Goal: Transaction & Acquisition: Book appointment/travel/reservation

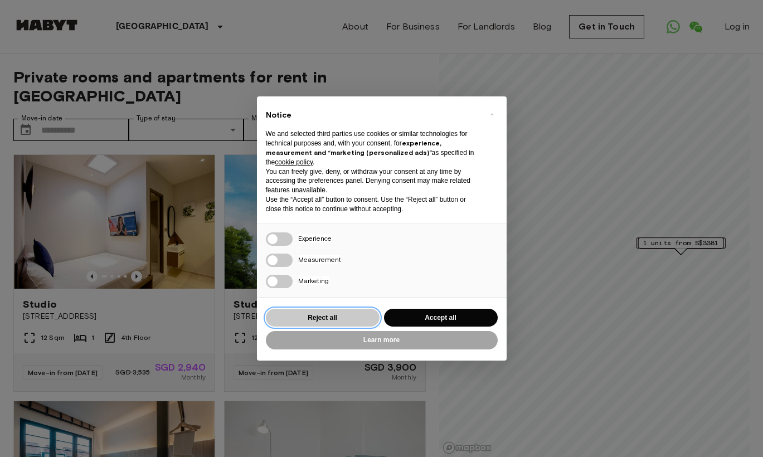
click at [358, 311] on button "Reject all" at bounding box center [323, 318] width 114 height 18
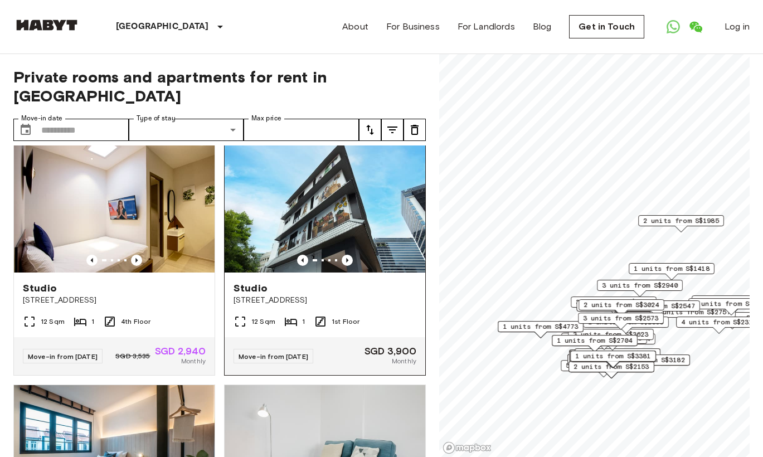
scroll to position [19, 0]
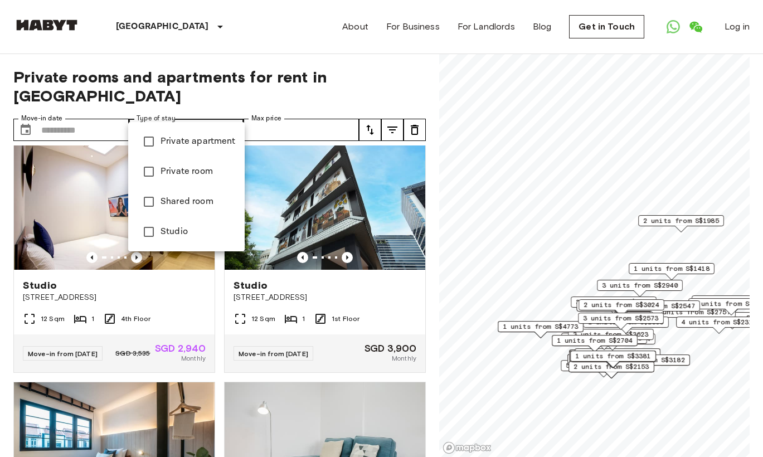
click at [180, 173] on span "Private room" at bounding box center [198, 171] width 75 height 13
type input "**********"
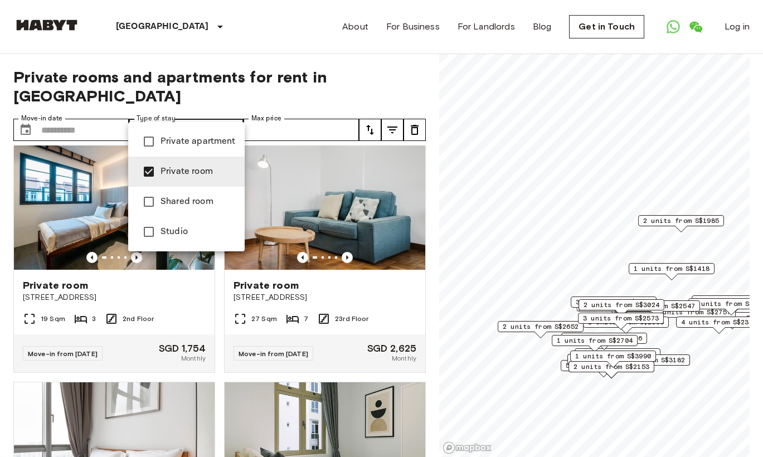
click at [241, 80] on div at bounding box center [381, 228] width 763 height 457
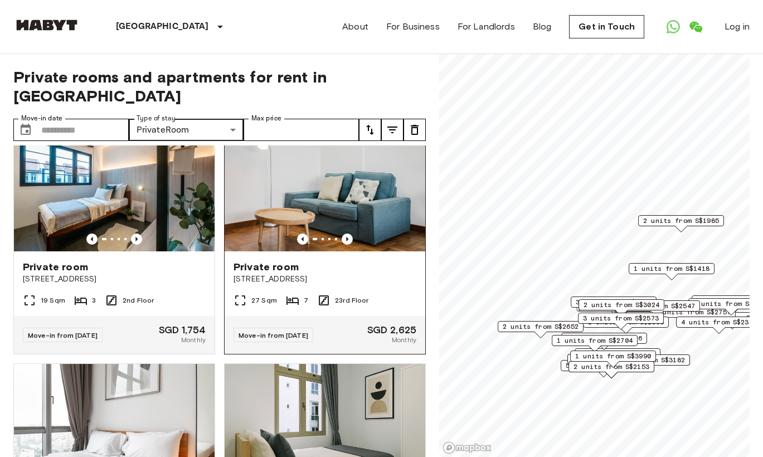
scroll to position [40, 0]
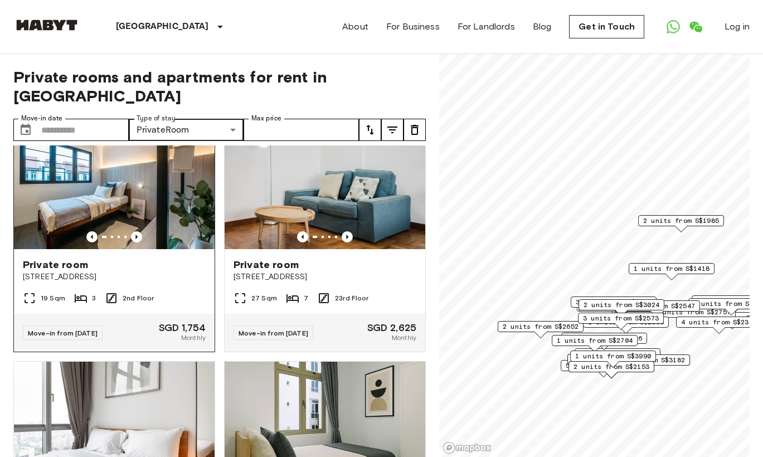
click at [185, 168] on img at bounding box center [114, 182] width 201 height 134
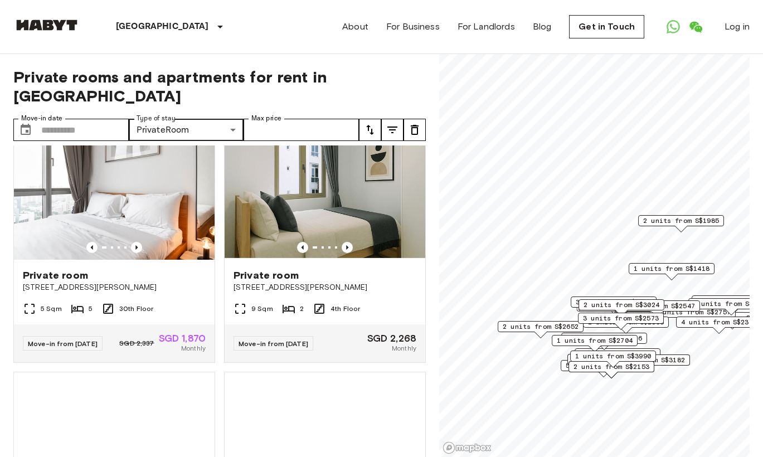
scroll to position [274, 0]
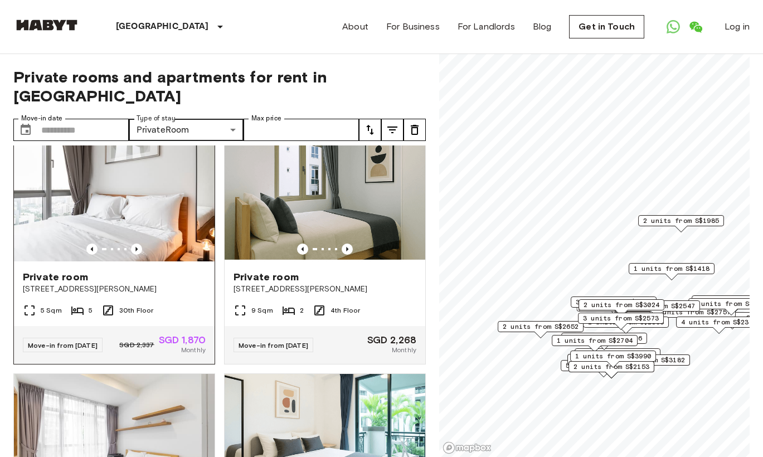
click at [135, 191] on img at bounding box center [114, 195] width 201 height 134
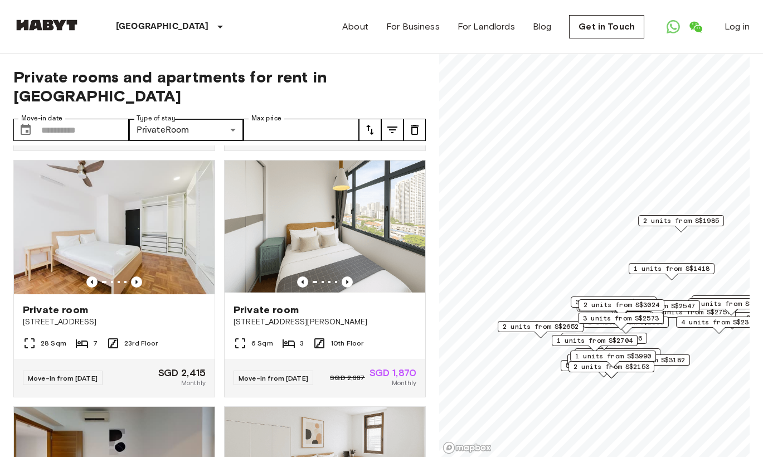
scroll to position [737, 0]
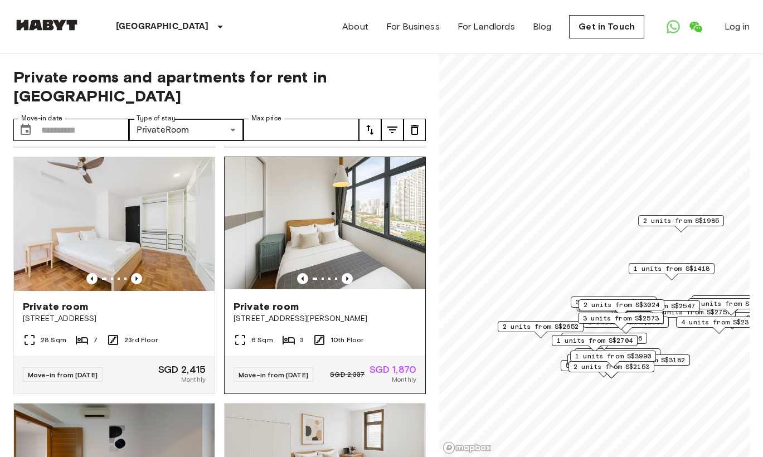
click at [278, 221] on img at bounding box center [325, 224] width 201 height 134
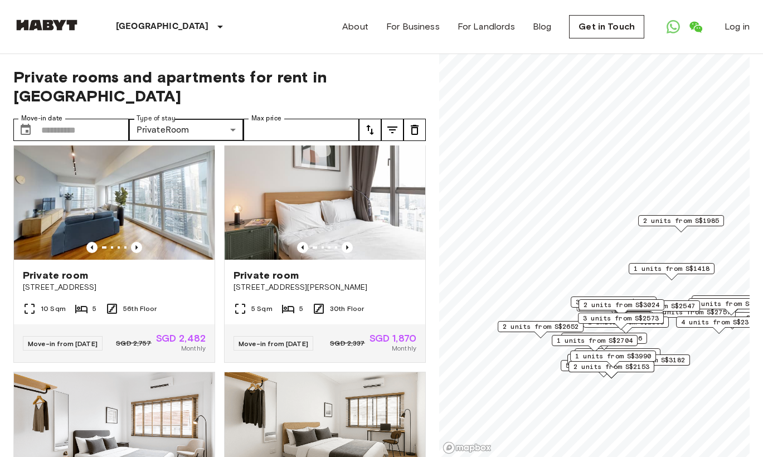
scroll to position [1252, 0]
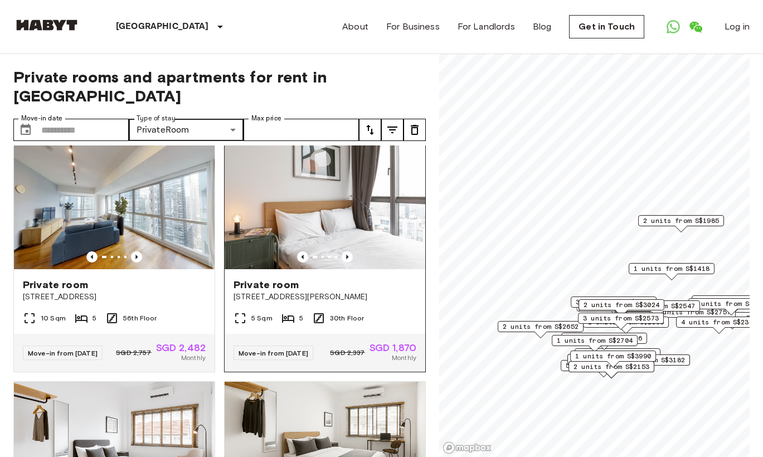
click at [311, 201] on img at bounding box center [325, 203] width 201 height 134
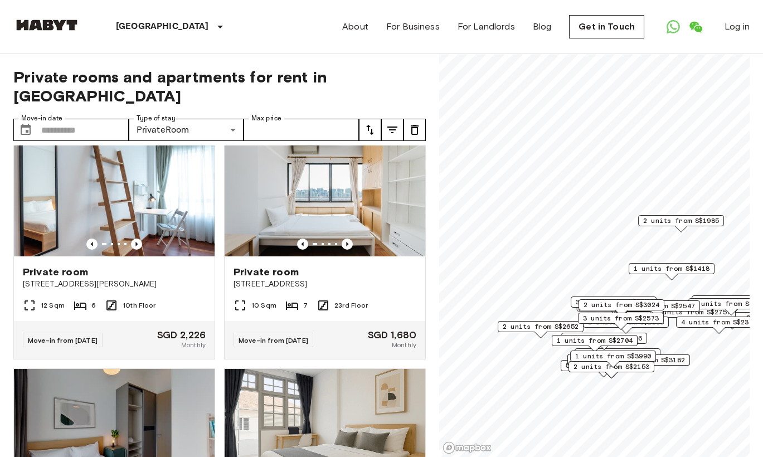
scroll to position [4477, 0]
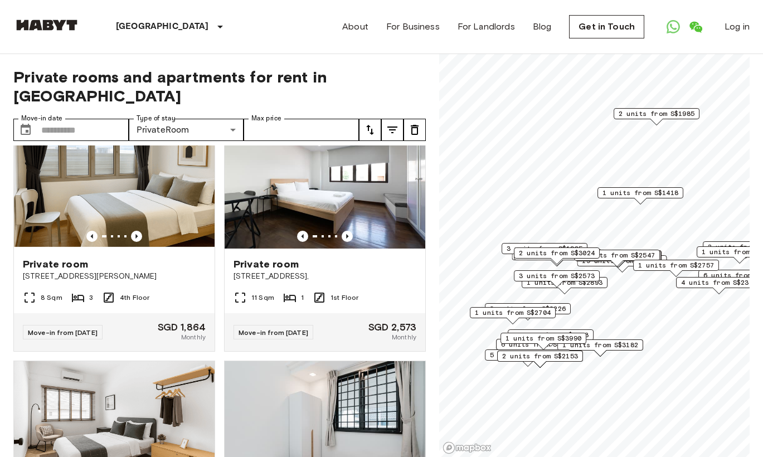
scroll to position [4477, 0]
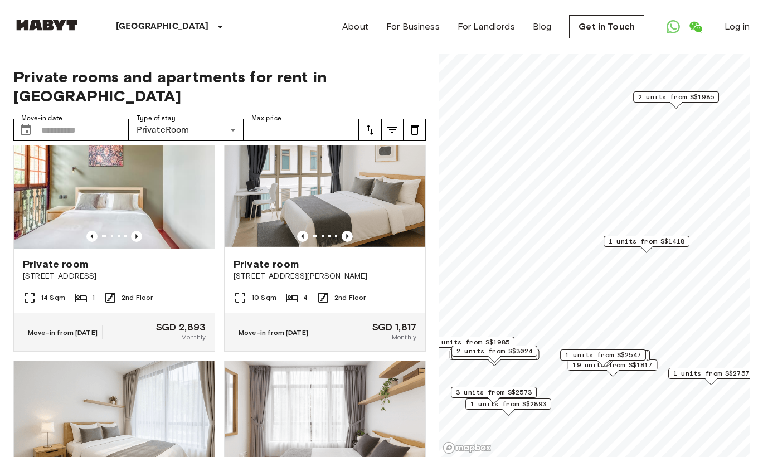
scroll to position [1996, 0]
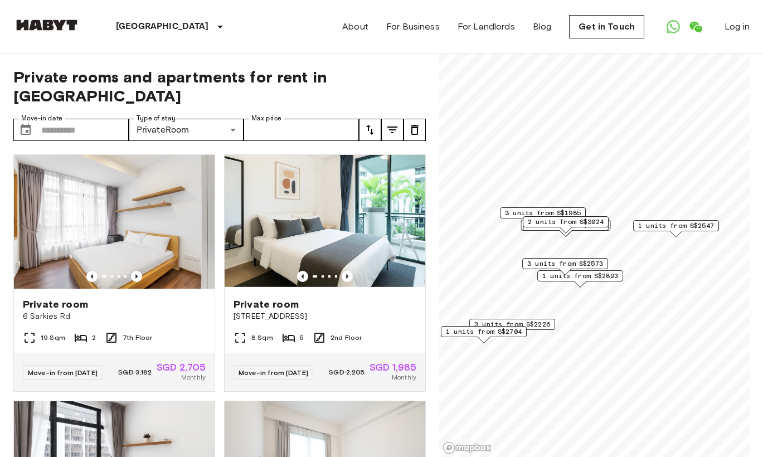
scroll to position [16, 0]
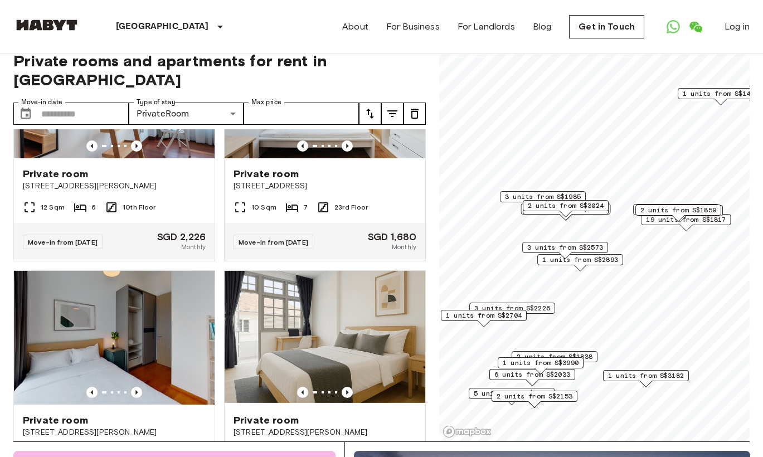
scroll to position [3912, 0]
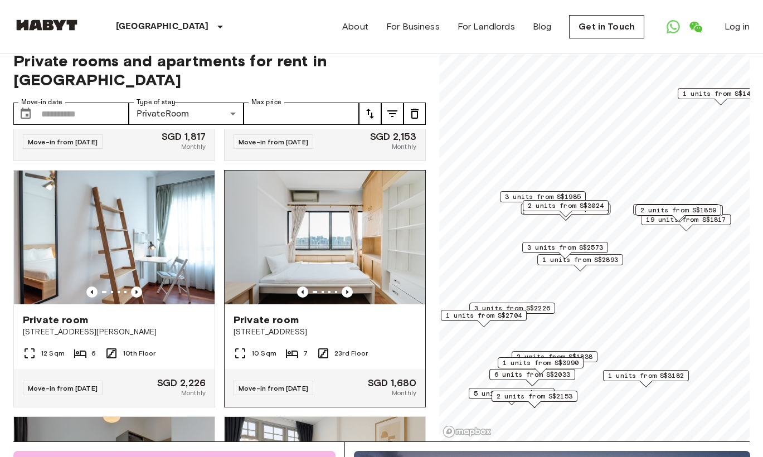
click at [361, 219] on img at bounding box center [325, 238] width 201 height 134
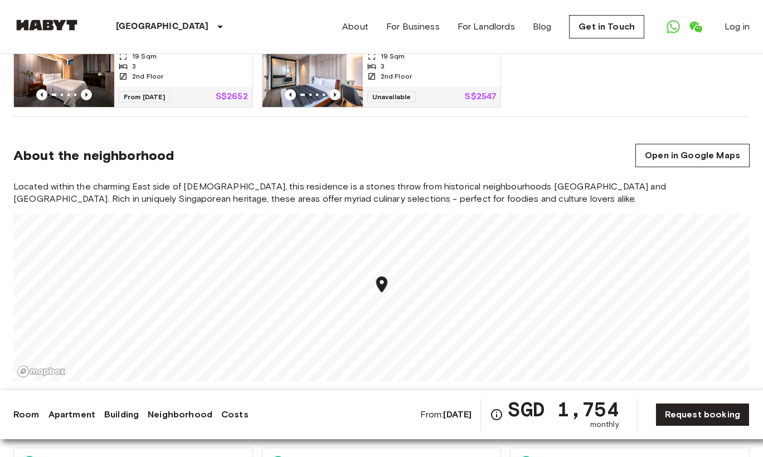
scroll to position [712, 0]
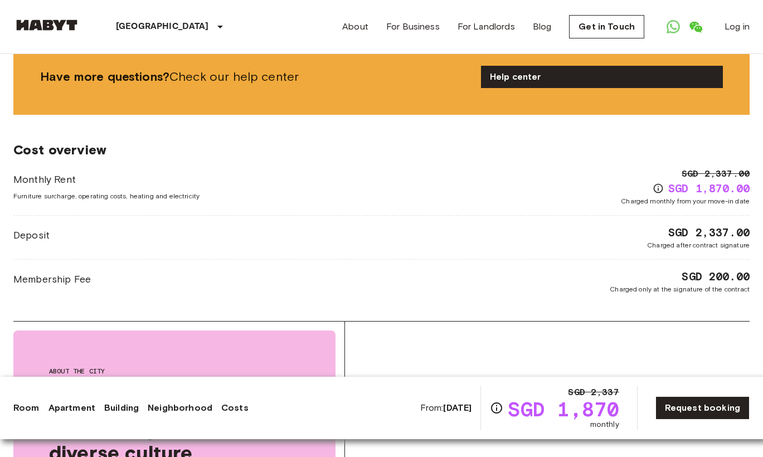
scroll to position [1361, 0]
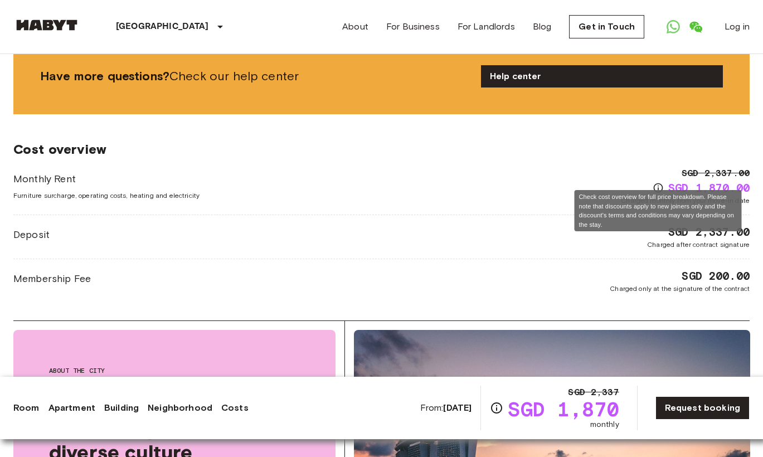
click at [657, 183] on icon "Check cost overview for full price breakdown. Please note that discounts apply …" at bounding box center [658, 187] width 9 height 9
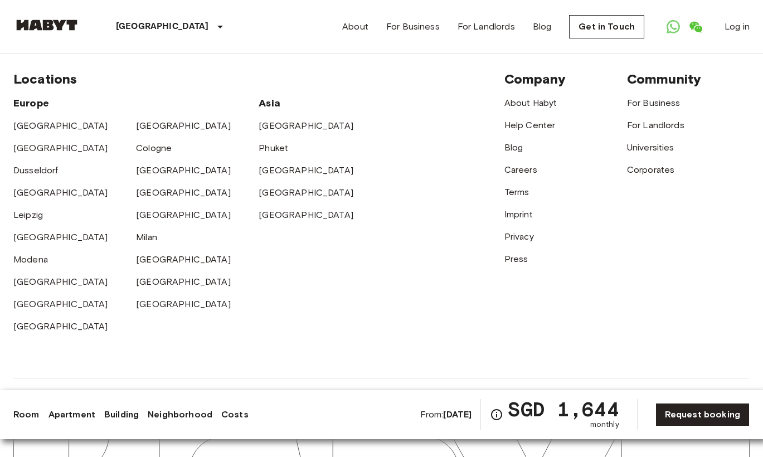
scroll to position [2839, 0]
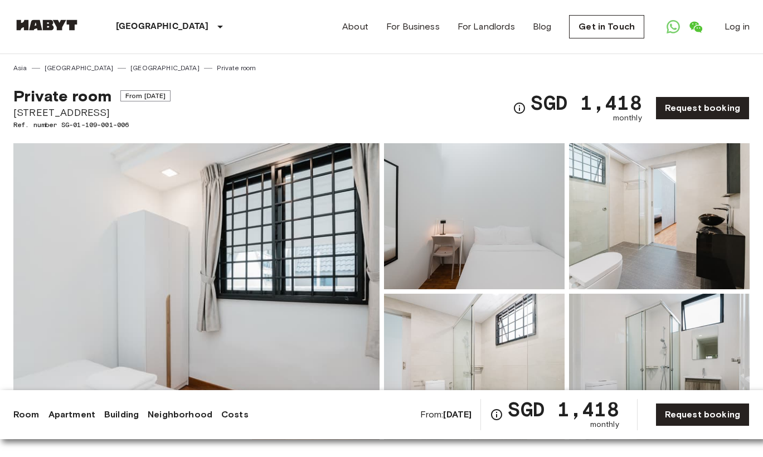
click at [332, 101] on div "Private room From [DATE] 25 Woodleigh close #04-09 [GEOGRAPHIC_DATA] 357920 Ref…" at bounding box center [381, 101] width 737 height 57
click at [332, 103] on div "Private room From [DATE] 25 Woodleigh close #04-09 [GEOGRAPHIC_DATA] 357920 Ref…" at bounding box center [381, 101] width 737 height 57
drag, startPoint x: 329, startPoint y: 93, endPoint x: 331, endPoint y: 108, distance: 15.7
click at [331, 108] on div "Private room From Dec 12 2025 25 Woodleigh close #04-09 Singapore 357920 Ref. n…" at bounding box center [381, 101] width 737 height 57
click at [330, 99] on div "Private room From Dec 12 2025 25 Woodleigh close #04-09 Singapore 357920 Ref. n…" at bounding box center [381, 101] width 737 height 57
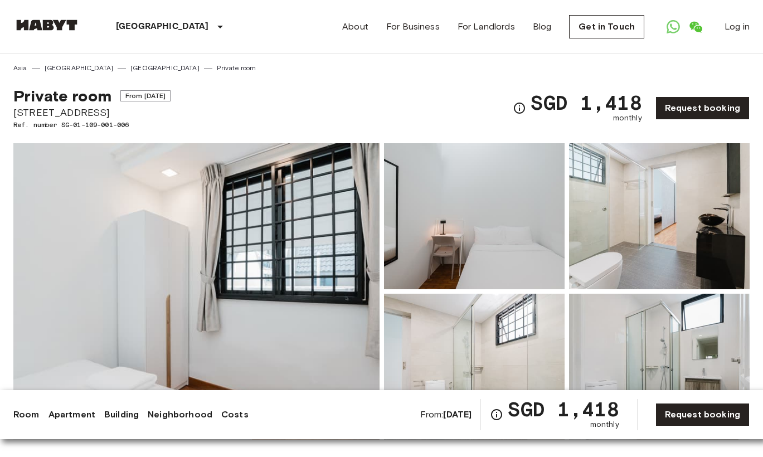
drag, startPoint x: 328, startPoint y: 79, endPoint x: 328, endPoint y: 90, distance: 11.7
click at [328, 90] on div "Private room From Dec 12 2025 25 Woodleigh close #04-09 Singapore 357920 Ref. n…" at bounding box center [381, 101] width 737 height 57
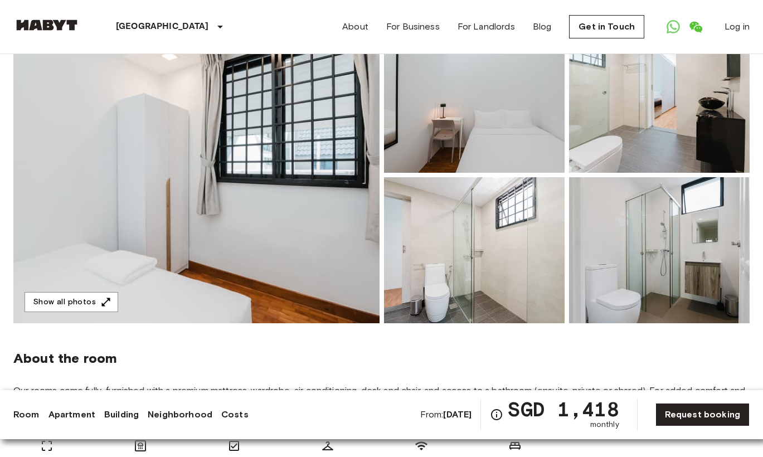
scroll to position [128, 0]
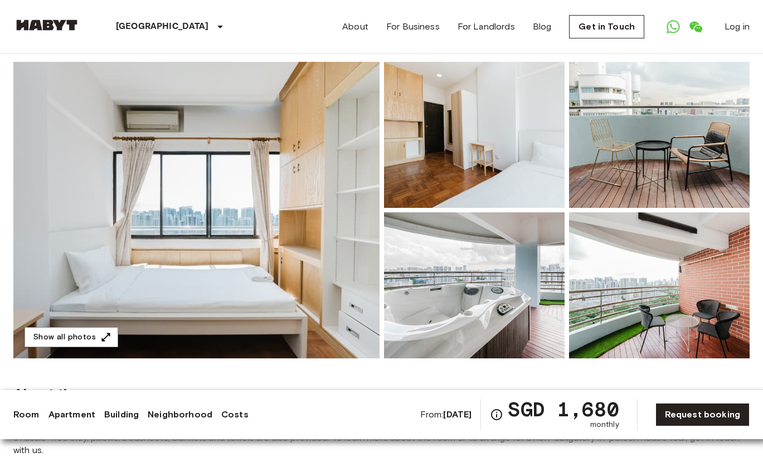
scroll to position [79, 0]
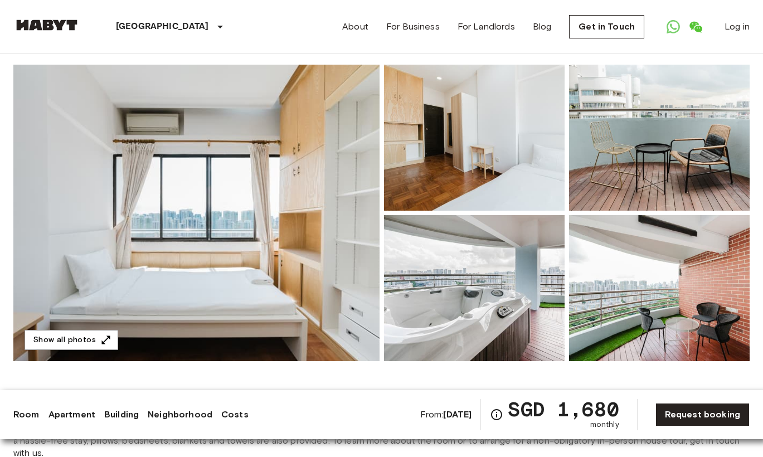
click at [621, 314] on img at bounding box center [659, 288] width 181 height 146
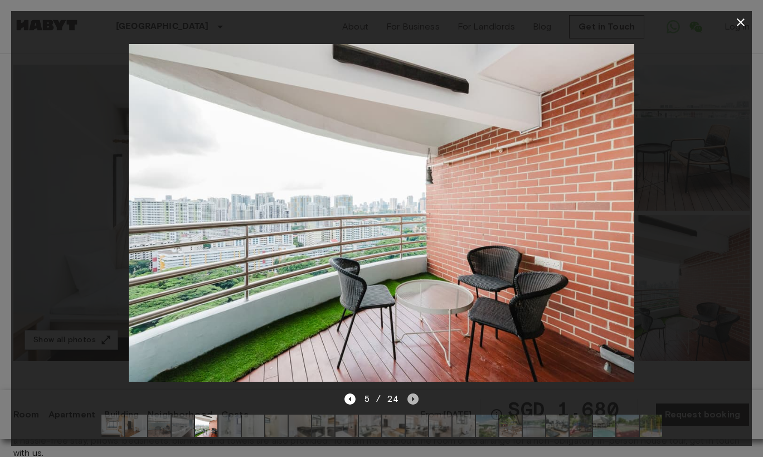
click at [409, 400] on icon "Next image" at bounding box center [413, 399] width 11 height 11
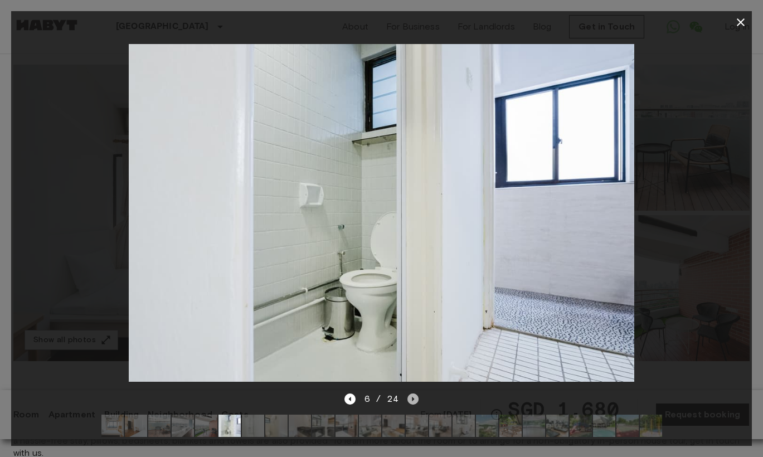
click at [409, 400] on icon "Next image" at bounding box center [413, 399] width 11 height 11
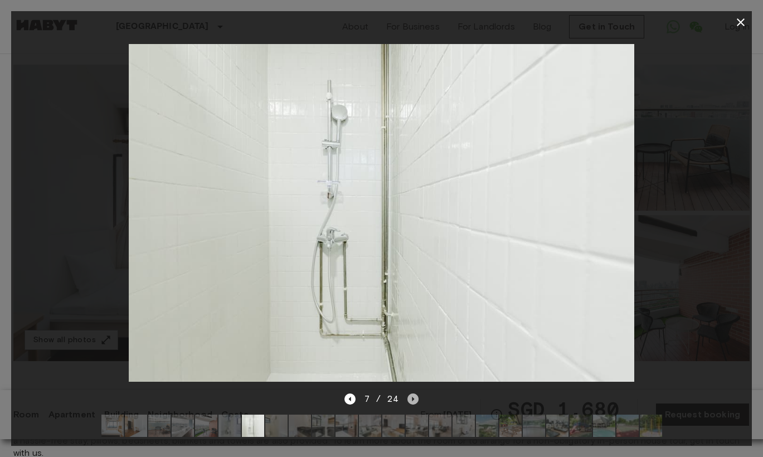
click at [409, 400] on icon "Next image" at bounding box center [413, 399] width 11 height 11
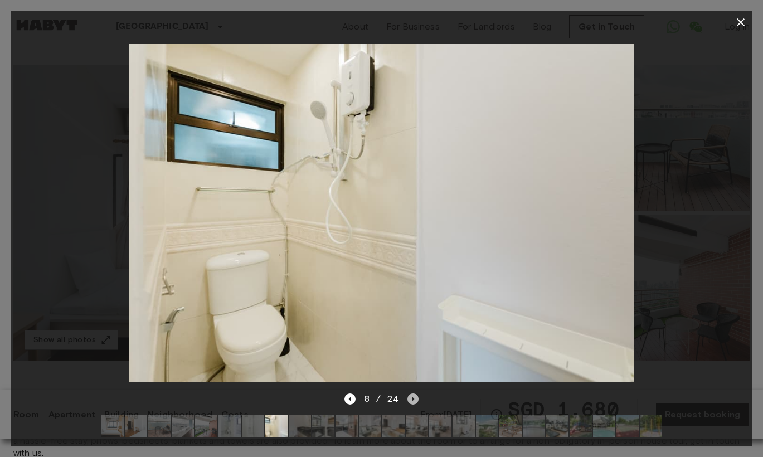
click at [409, 400] on icon "Next image" at bounding box center [413, 399] width 11 height 11
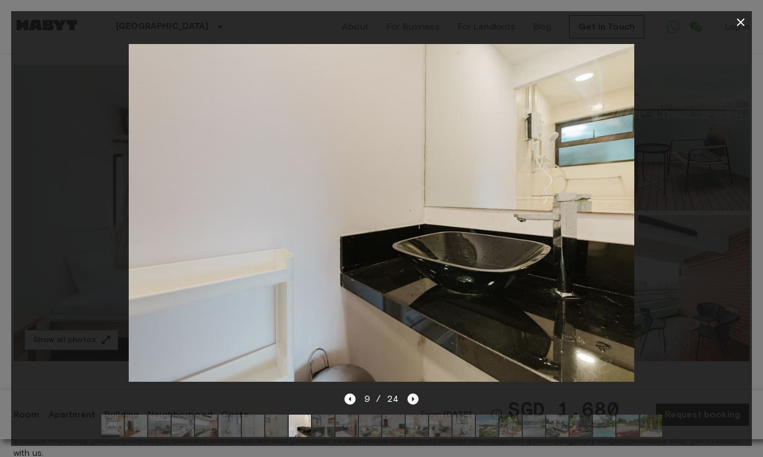
click at [409, 400] on icon "Next image" at bounding box center [413, 399] width 11 height 11
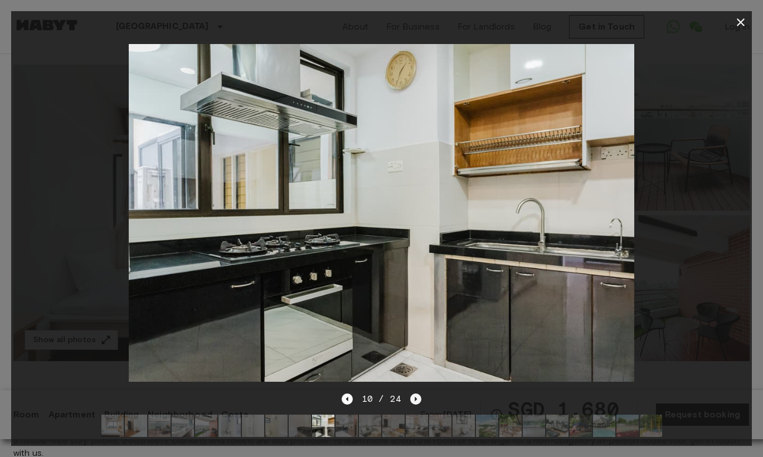
click at [409, 400] on div "10 / 24" at bounding box center [382, 399] width 80 height 13
click at [413, 399] on icon "Next image" at bounding box center [415, 399] width 11 height 11
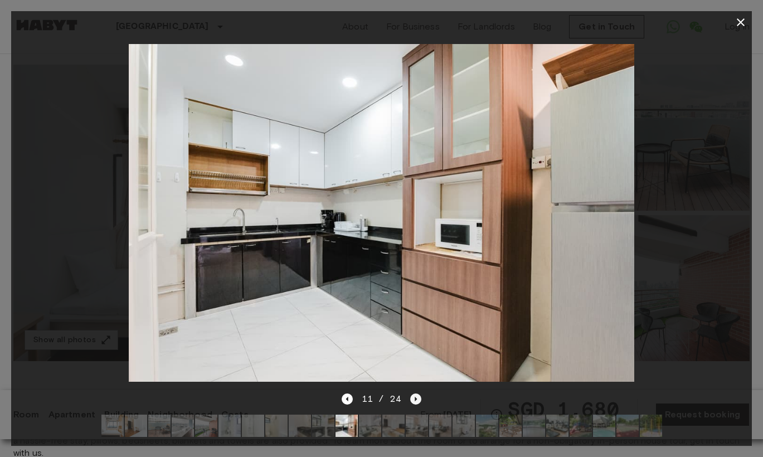
click at [413, 399] on icon "Next image" at bounding box center [415, 399] width 11 height 11
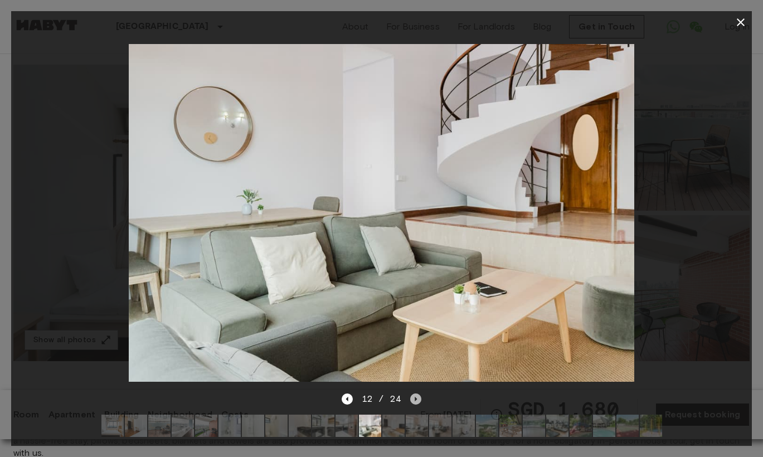
click at [413, 399] on icon "Next image" at bounding box center [415, 399] width 11 height 11
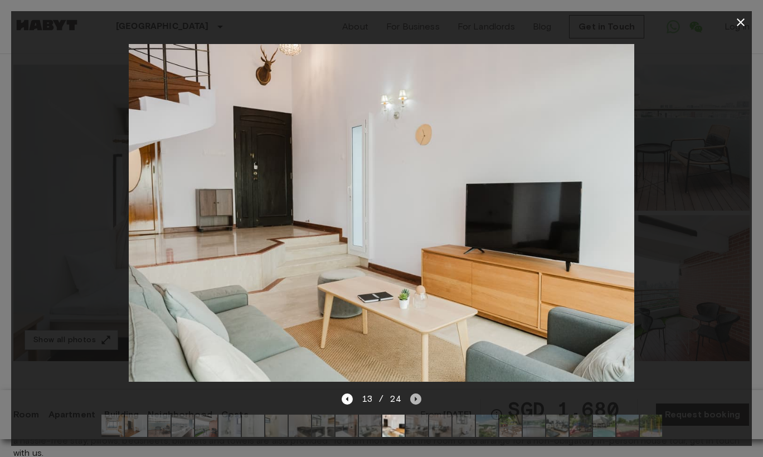
click at [413, 399] on icon "Next image" at bounding box center [415, 399] width 11 height 11
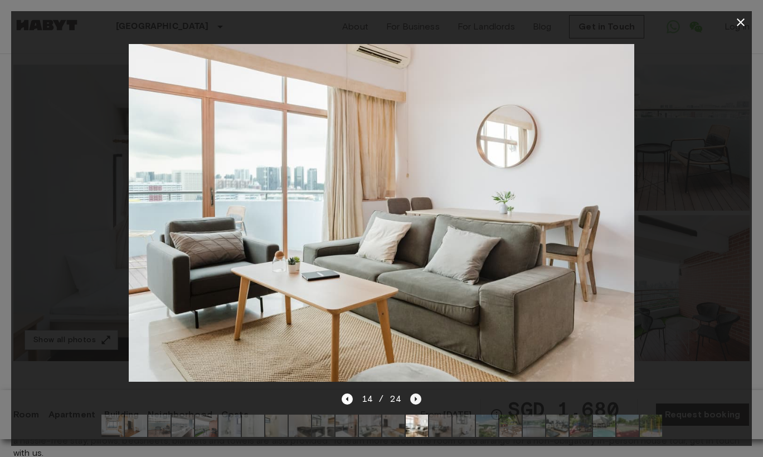
click at [413, 399] on icon "Next image" at bounding box center [415, 399] width 11 height 11
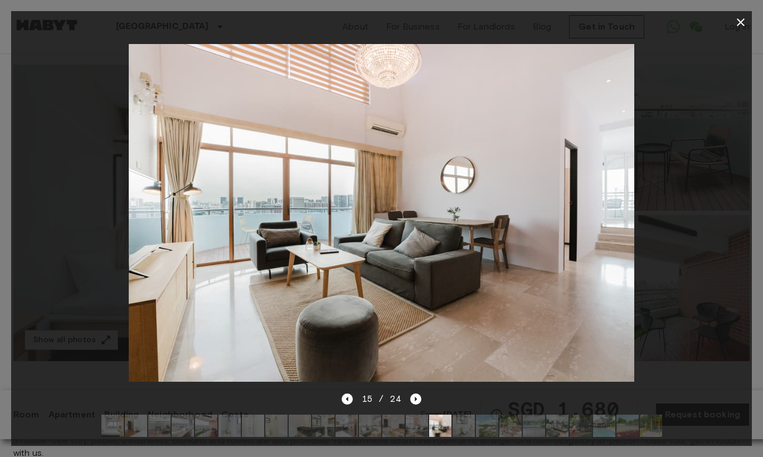
click at [706, 220] on div at bounding box center [381, 212] width 741 height 359
click at [741, 21] on icon "button" at bounding box center [740, 22] width 13 height 13
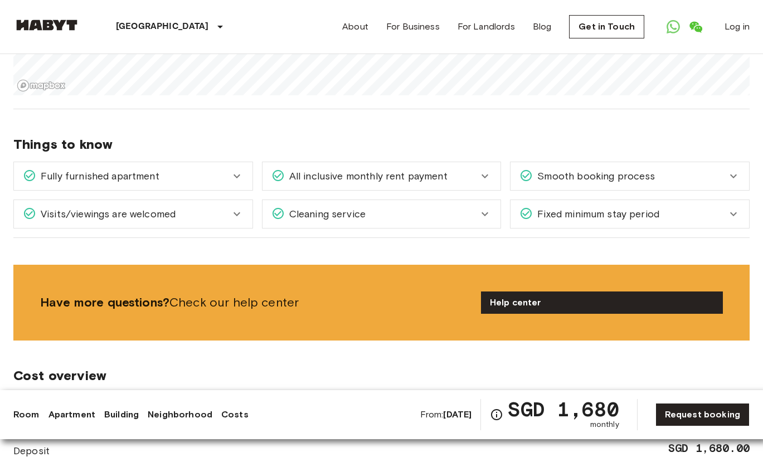
scroll to position [1521, 0]
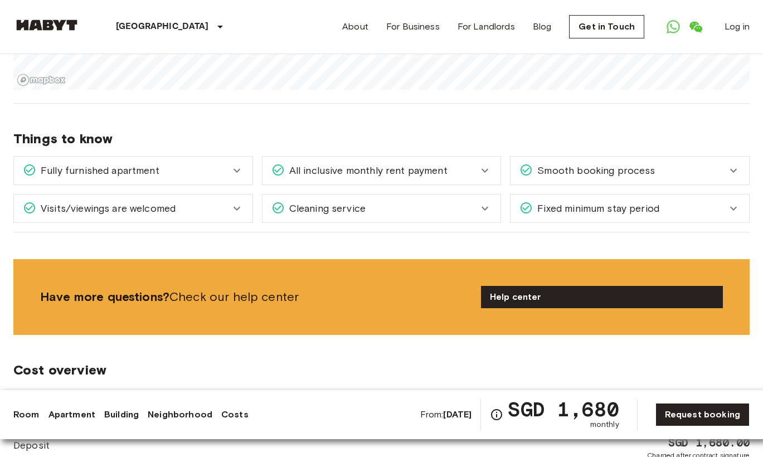
click at [238, 202] on icon at bounding box center [236, 208] width 13 height 13
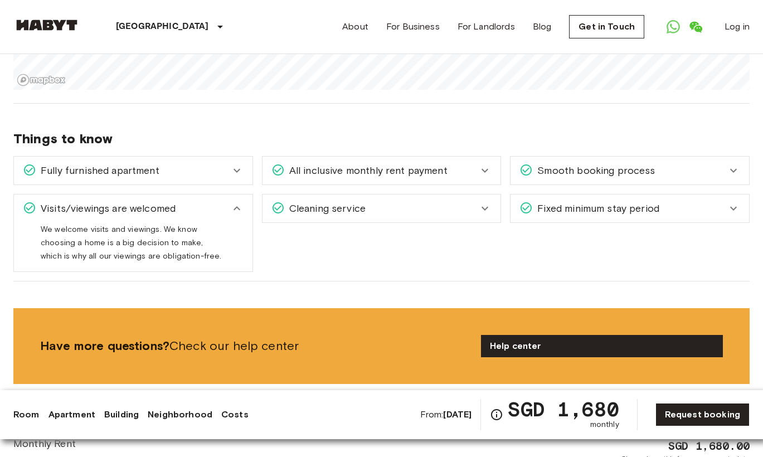
click at [238, 202] on icon at bounding box center [236, 208] width 13 height 13
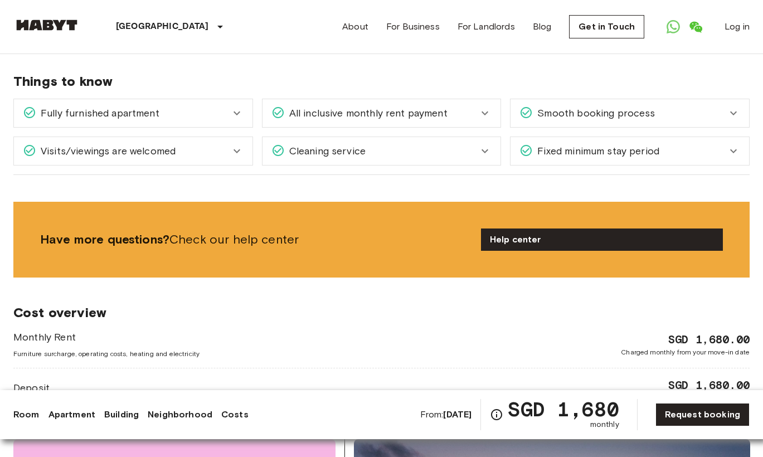
scroll to position [1580, 0]
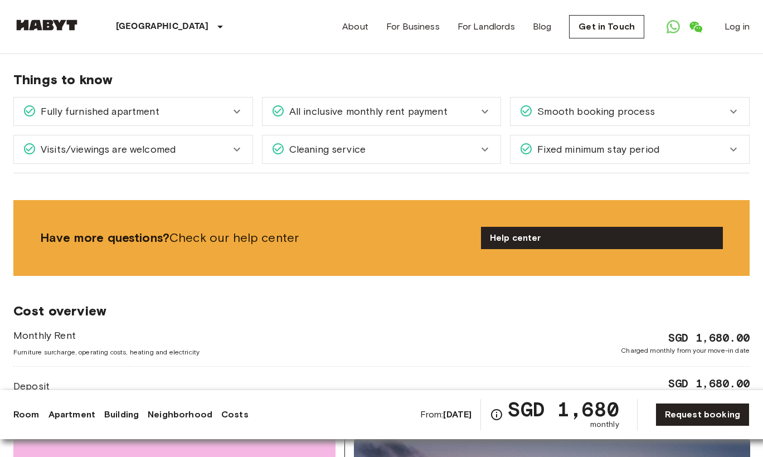
click at [583, 142] on span "Fixed minimum stay period" at bounding box center [596, 149] width 127 height 14
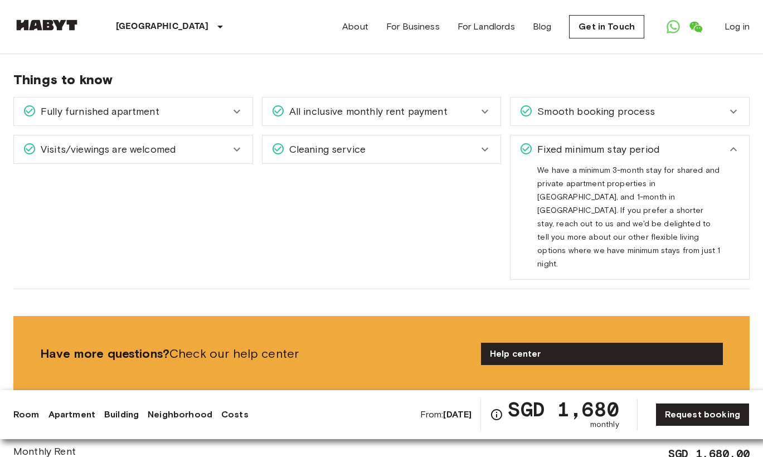
click at [579, 142] on span "Fixed minimum stay period" at bounding box center [596, 149] width 127 height 14
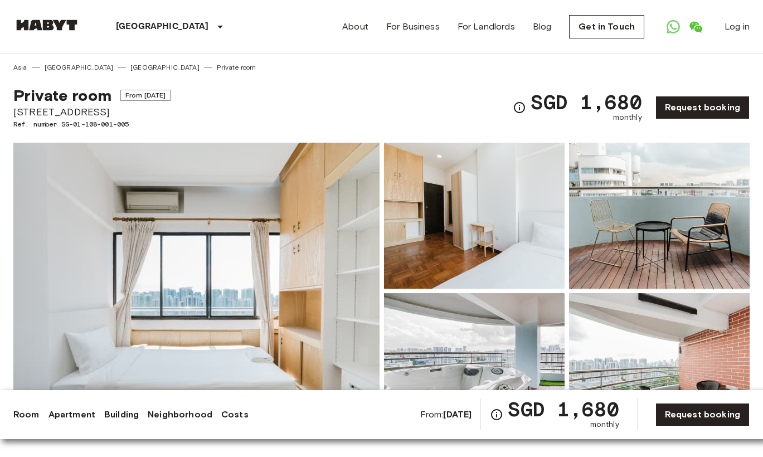
scroll to position [0, 0]
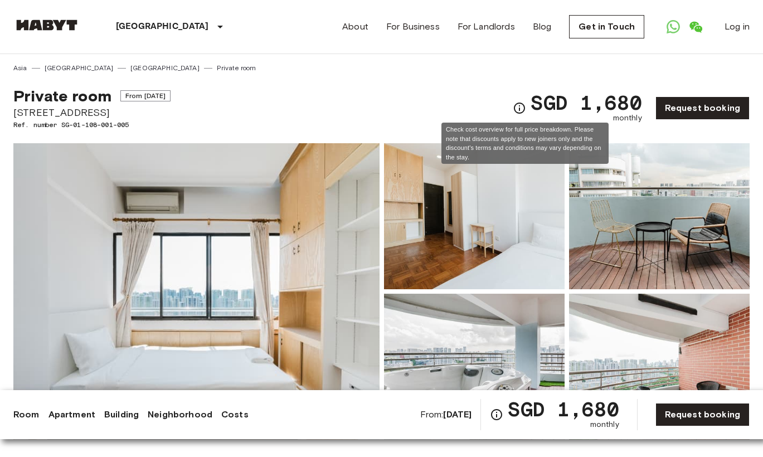
click at [526, 107] on icon "Check cost overview for full price breakdown. Please note that discounts apply …" at bounding box center [519, 107] width 13 height 13
